Goal: Go to known website: Access a specific website the user already knows

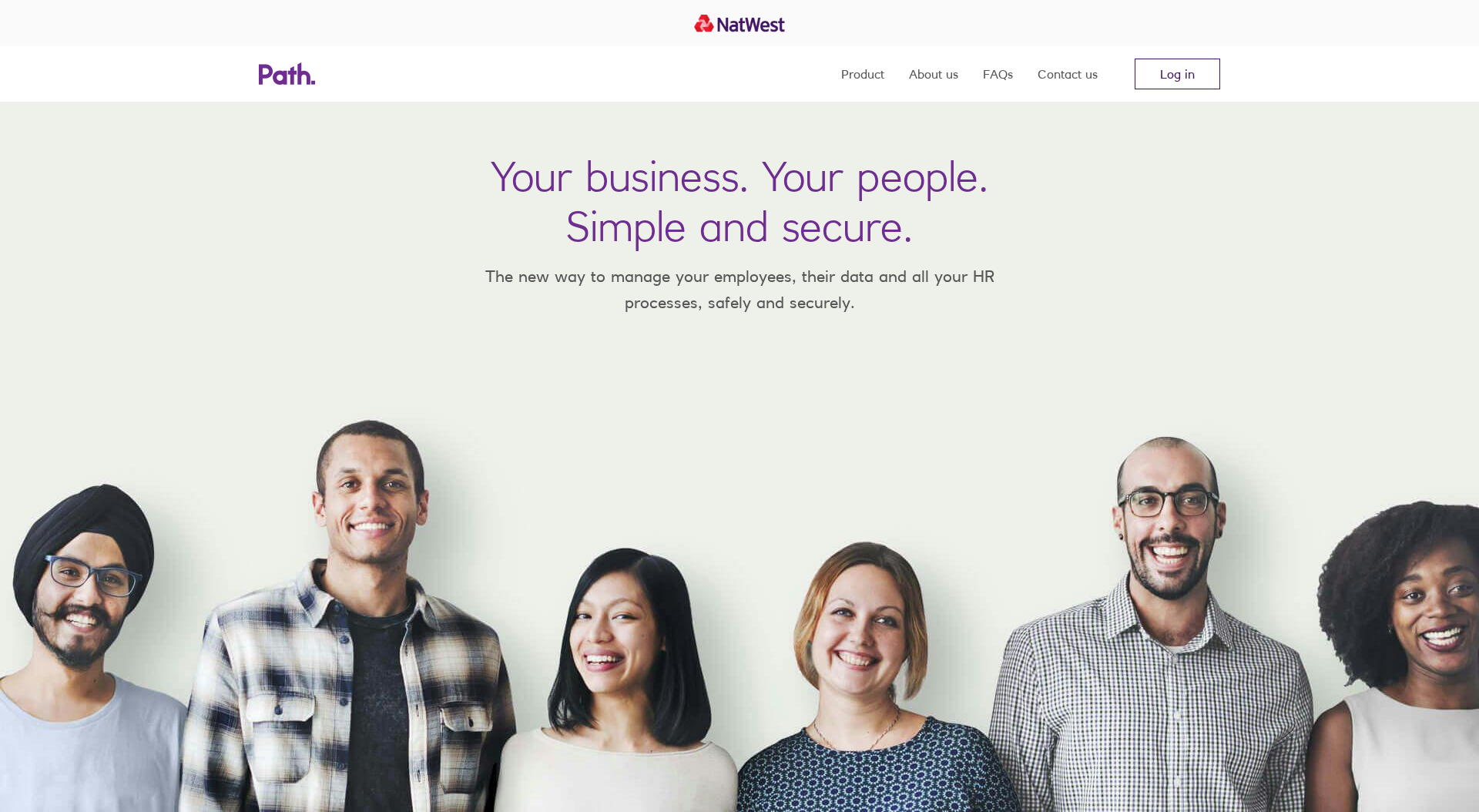
click at [1171, 84] on link "Log in" at bounding box center [1177, 74] width 86 height 31
click at [1172, 77] on link "Log in" at bounding box center [1177, 74] width 86 height 31
